Goal: Check status

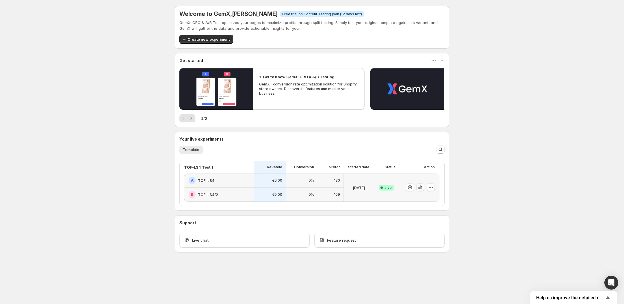
click at [423, 188] on button "button" at bounding box center [420, 187] width 8 height 8
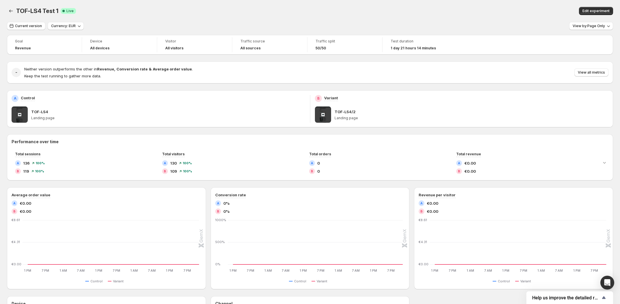
click at [191, 16] on div "TOF-LS4 Test 1. This page is ready TOF-LS4 Test 1 Success Complete Live Edit ex…" at bounding box center [310, 11] width 606 height 22
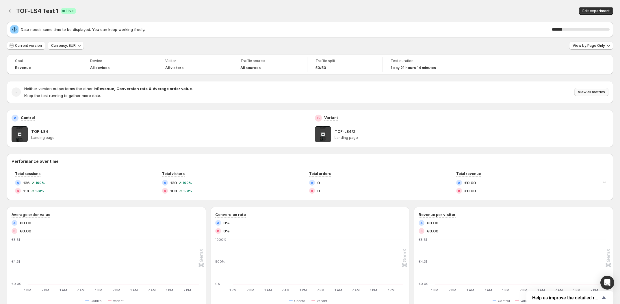
click at [594, 92] on span "View all metrics" at bounding box center [591, 92] width 27 height 5
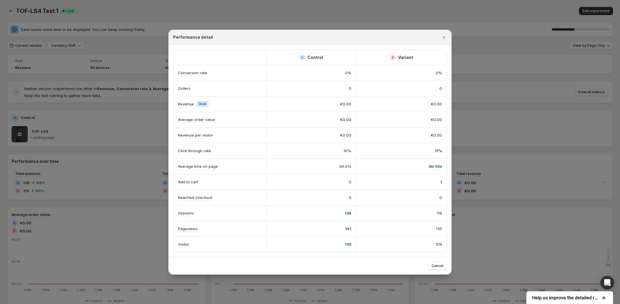
drag, startPoint x: 418, startPoint y: 168, endPoint x: 418, endPoint y: 164, distance: 4.4
click at [418, 164] on div "3m 55s" at bounding box center [401, 166] width 90 height 15
click at [401, 190] on div "0" at bounding box center [401, 197] width 90 height 15
click at [140, 47] on div at bounding box center [310, 152] width 620 height 304
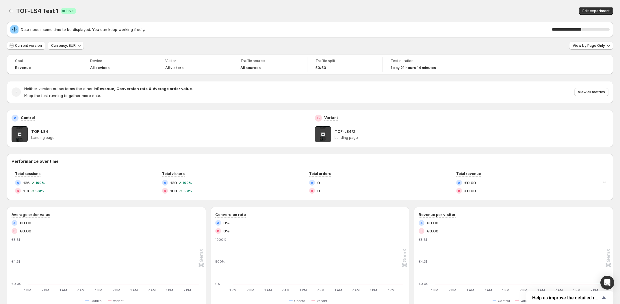
click at [140, 11] on div "TOF-LS4 Test 1 Success Complete Live" at bounding box center [170, 11] width 308 height 8
click at [158, 9] on div "TOF-LS4 Test 1 Success Complete Live" at bounding box center [170, 11] width 308 height 8
click at [136, 15] on div "TOF-LS4 Test 1. This page is ready TOF-LS4 Test 1 Success Complete Live Edit ex…" at bounding box center [310, 11] width 606 height 22
